Goal: Information Seeking & Learning: Learn about a topic

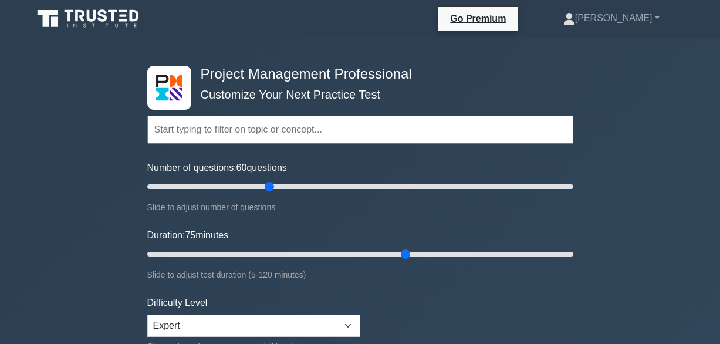
select select "expert"
click at [177, 186] on input "Number of questions: 15 questions" at bounding box center [360, 186] width 426 height 14
type input "10"
click at [162, 187] on input "Number of questions: 10 questions" at bounding box center [360, 186] width 426 height 14
type input "15"
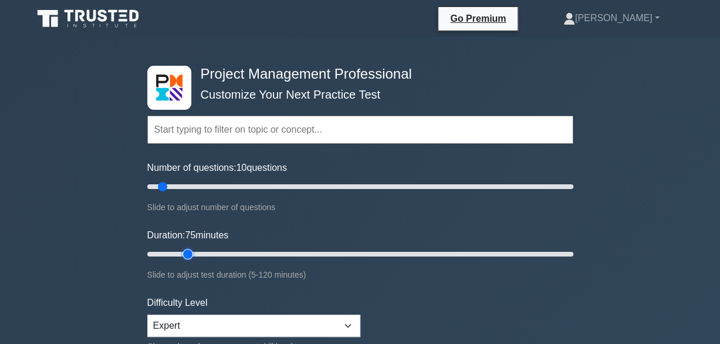
click at [189, 254] on input "Duration: 75 minutes" at bounding box center [360, 254] width 426 height 14
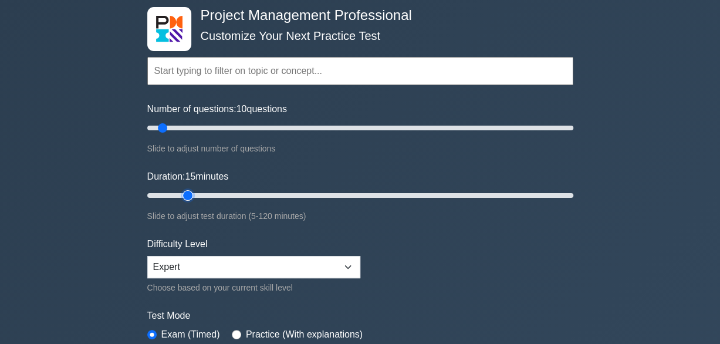
scroll to position [117, 0]
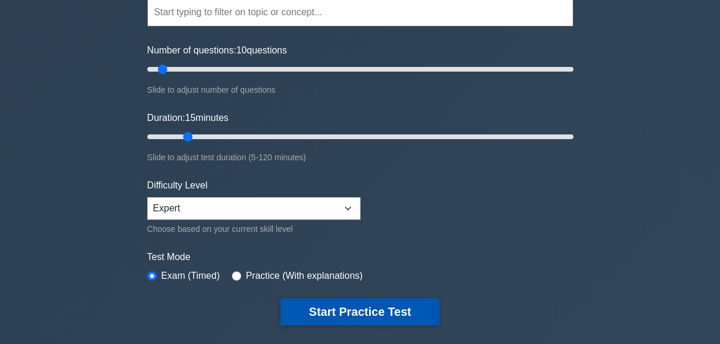
click at [365, 309] on button "Start Practice Test" at bounding box center [359, 311] width 158 height 27
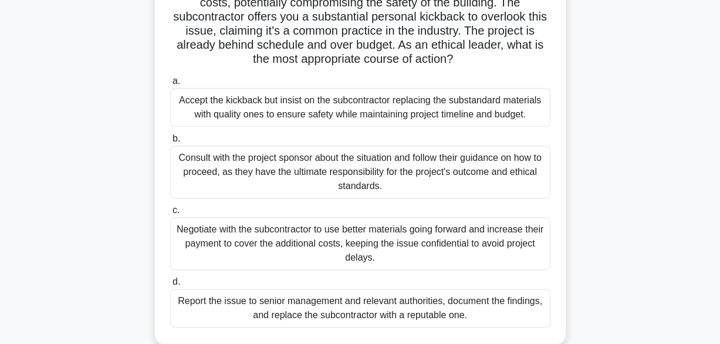
scroll to position [235, 0]
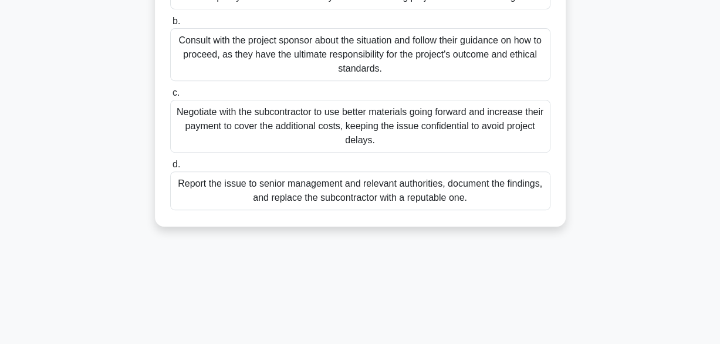
click at [362, 188] on div "Report the issue to senior management and relevant authorities, document the fi…" at bounding box center [360, 190] width 380 height 39
click at [170, 168] on input "d. Report the issue to senior management and relevant authorities, document the…" at bounding box center [170, 165] width 0 height 8
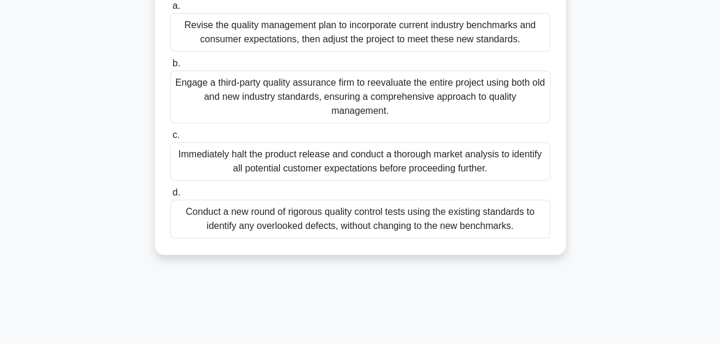
click at [360, 118] on div "Engage a third-party quality assurance firm to reevaluate the entire project us…" at bounding box center [360, 96] width 380 height 53
click at [170, 67] on input "b. Engage a third-party quality assurance firm to reevaluate the entire project…" at bounding box center [170, 64] width 0 height 8
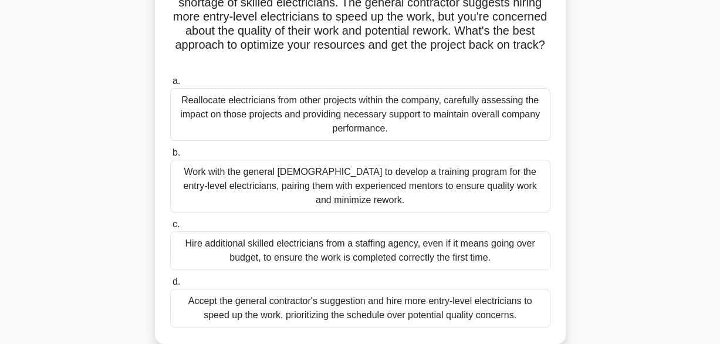
scroll to position [175, 0]
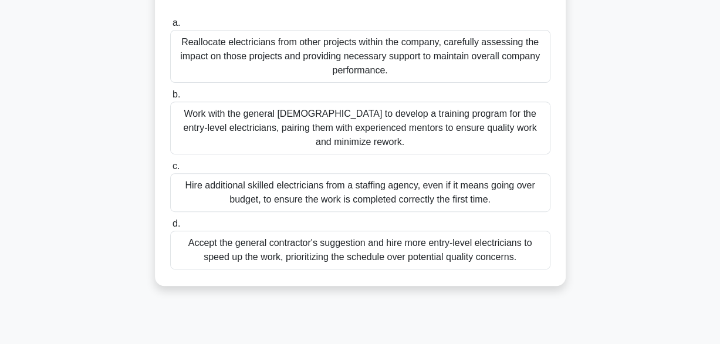
click at [378, 62] on div "Reallocate electricians from other projects within the company, carefully asses…" at bounding box center [360, 56] width 380 height 53
click at [170, 27] on input "a. Reallocate electricians from other projects within the company, carefully as…" at bounding box center [170, 23] width 0 height 8
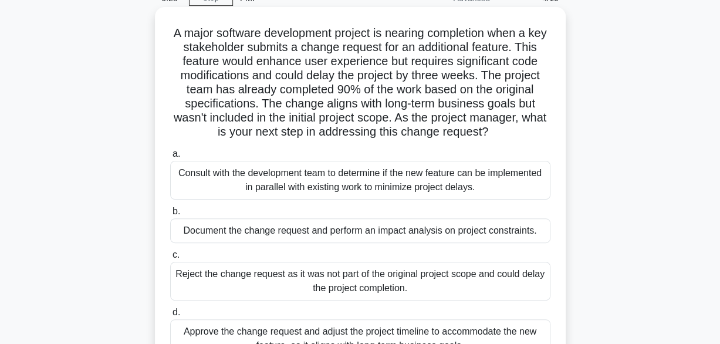
scroll to position [117, 0]
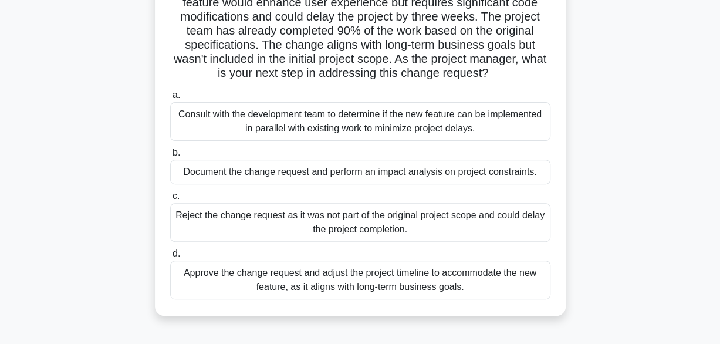
click at [370, 174] on div "Document the change request and perform an impact analysis on project constrain…" at bounding box center [360, 172] width 380 height 25
click at [170, 157] on input "b. Document the change request and perform an impact analysis on project constr…" at bounding box center [170, 153] width 0 height 8
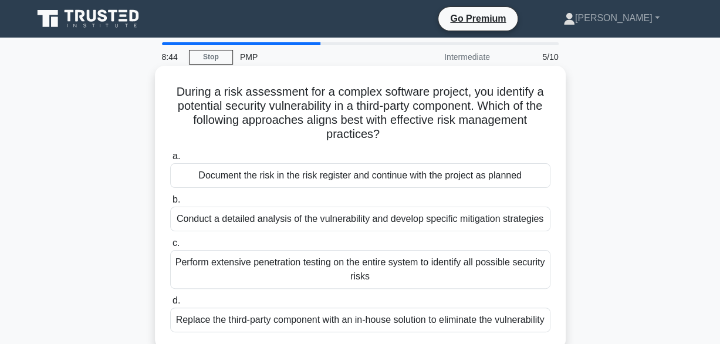
scroll to position [59, 0]
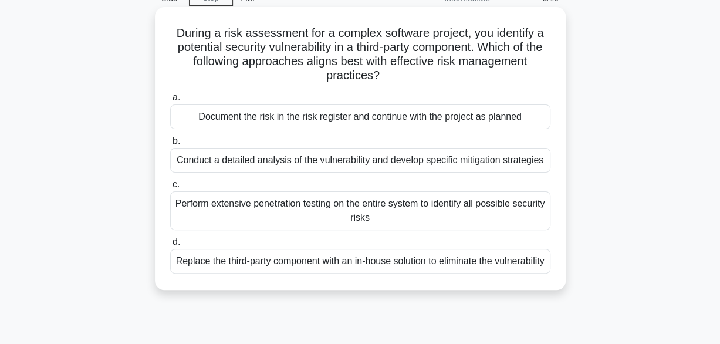
click at [351, 162] on div "Conduct a detailed analysis of the vulnerability and develop specific mitigatio…" at bounding box center [360, 160] width 380 height 25
click at [170, 145] on input "b. Conduct a detailed analysis of the vulnerability and develop specific mitiga…" at bounding box center [170, 141] width 0 height 8
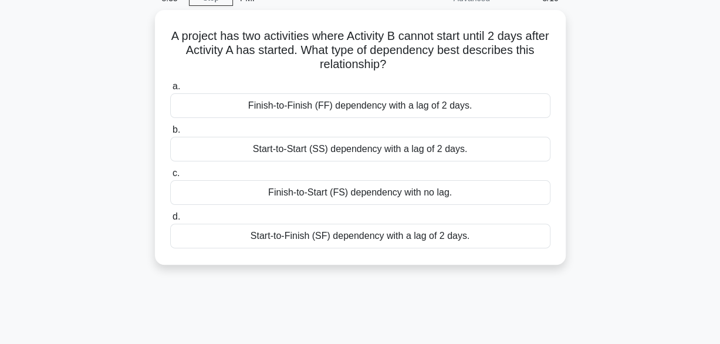
scroll to position [0, 0]
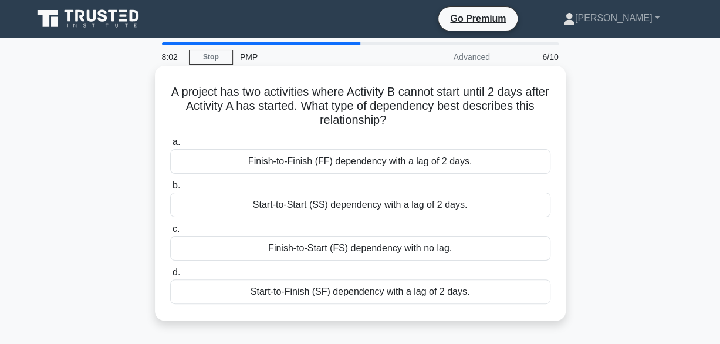
click at [364, 205] on div "Start-to-Start (SS) dependency with a lag of 2 days." at bounding box center [360, 204] width 380 height 25
click at [170, 189] on input "b. Start-to-Start (SS) dependency with a lag of 2 days." at bounding box center [170, 186] width 0 height 8
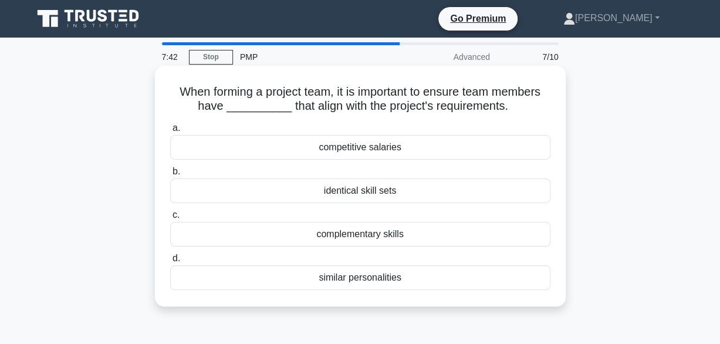
click at [363, 236] on div "complementary skills" at bounding box center [360, 234] width 380 height 25
click at [170, 219] on input "c. complementary skills" at bounding box center [170, 215] width 0 height 8
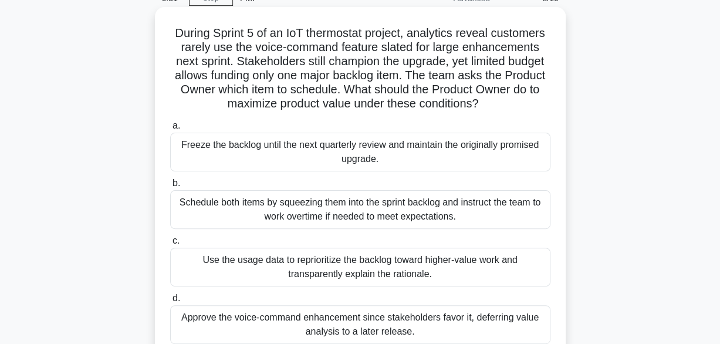
scroll to position [117, 0]
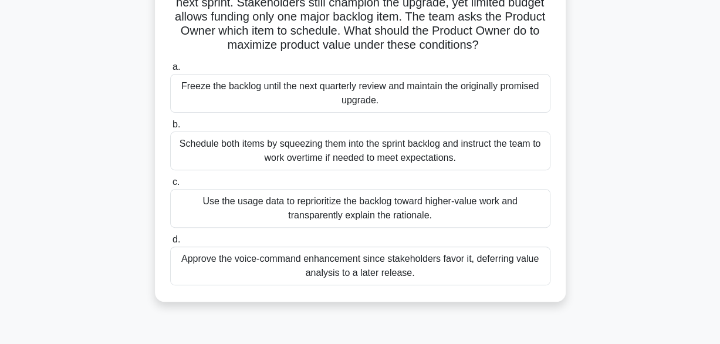
click at [353, 209] on div "Use the usage data to reprioritize the backlog toward higher-value work and tra…" at bounding box center [360, 208] width 380 height 39
click at [170, 186] on input "c. Use the usage data to reprioritize the backlog toward higher-value work and …" at bounding box center [170, 182] width 0 height 8
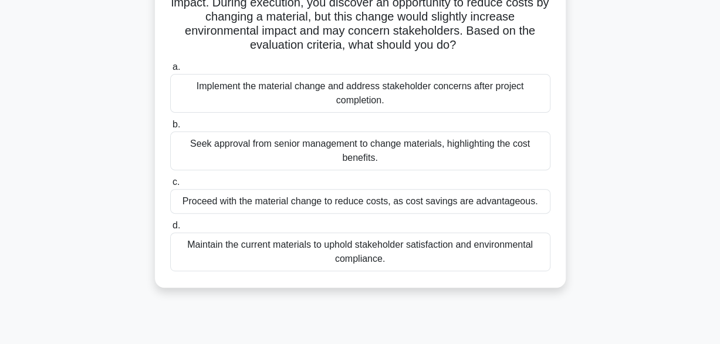
click at [362, 146] on div "Seek approval from senior management to change materials, highlighting the cost…" at bounding box center [360, 150] width 380 height 39
click at [170, 128] on input "b. Seek approval from senior management to change materials, highlighting the c…" at bounding box center [170, 125] width 0 height 8
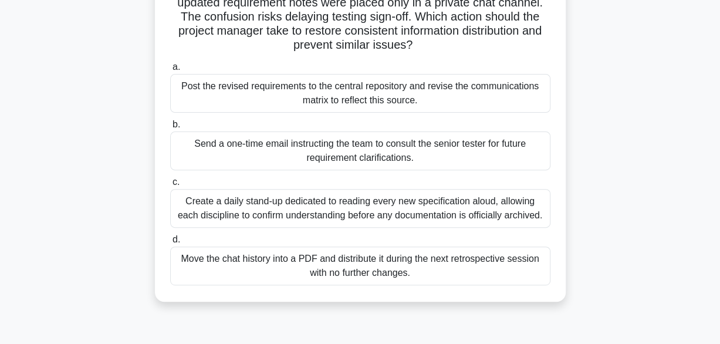
drag, startPoint x: 406, startPoint y: 98, endPoint x: 382, endPoint y: 132, distance: 41.7
click at [378, 140] on div "a. Post the revised requirements to the central repository and revise the commu…" at bounding box center [360, 172] width 394 height 230
copy div "ce. b. Send a one-time email instructing the team t"
click at [454, 101] on div "Post the revised requirements to the central repository and revise the communic…" at bounding box center [360, 93] width 380 height 39
click at [170, 71] on input "a. Post the revised requirements to the central repository and revise the commu…" at bounding box center [170, 67] width 0 height 8
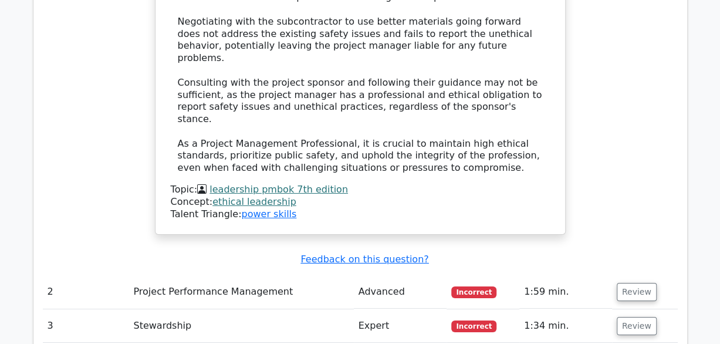
scroll to position [1818, 0]
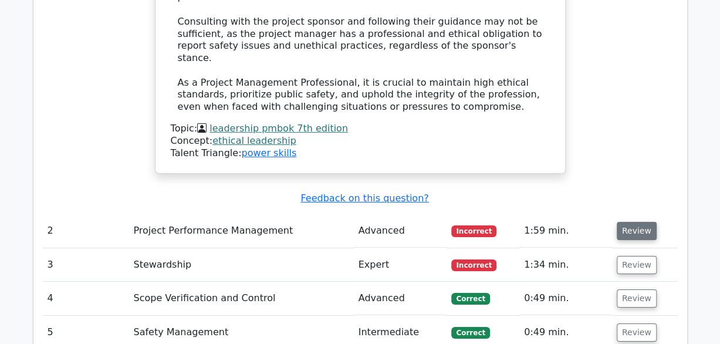
click at [637, 222] on button "Review" at bounding box center [636, 231] width 40 height 18
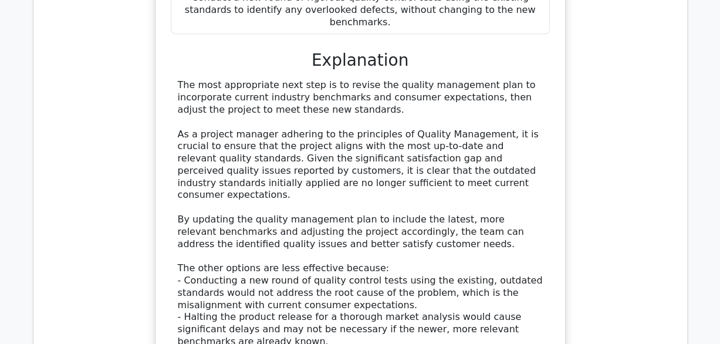
scroll to position [2698, 0]
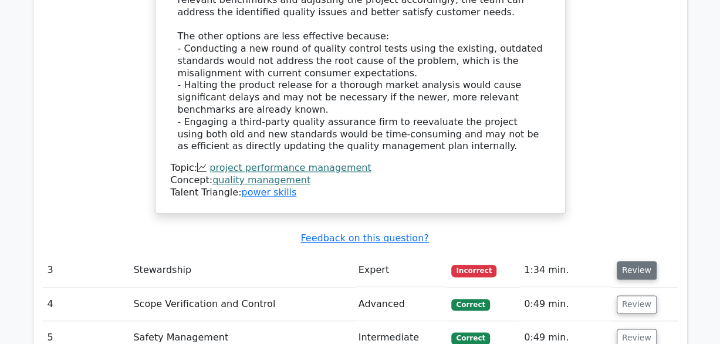
click at [624, 261] on button "Review" at bounding box center [636, 270] width 40 height 18
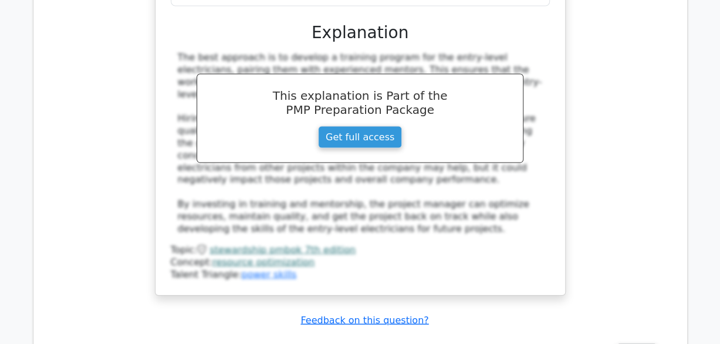
scroll to position [3578, 0]
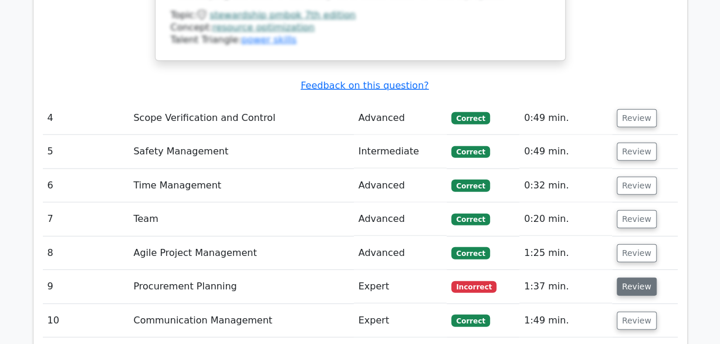
click at [631, 277] on button "Review" at bounding box center [636, 286] width 40 height 18
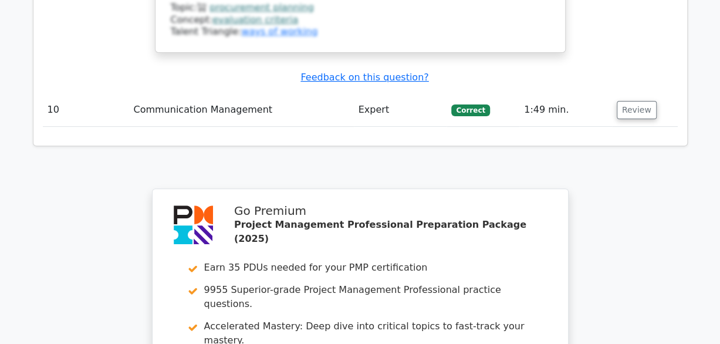
scroll to position [4566, 0]
